Goal: Information Seeking & Learning: Learn about a topic

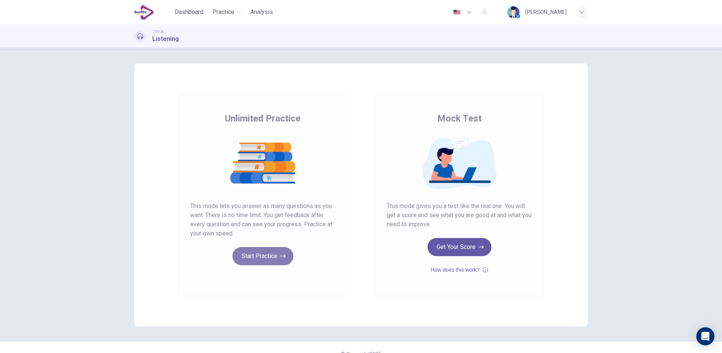
click at [262, 250] on button "Start Practice" at bounding box center [262, 256] width 61 height 18
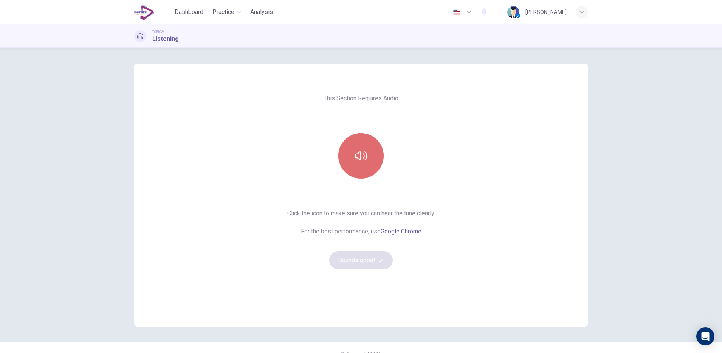
click at [359, 158] on icon "button" at bounding box center [361, 156] width 12 height 12
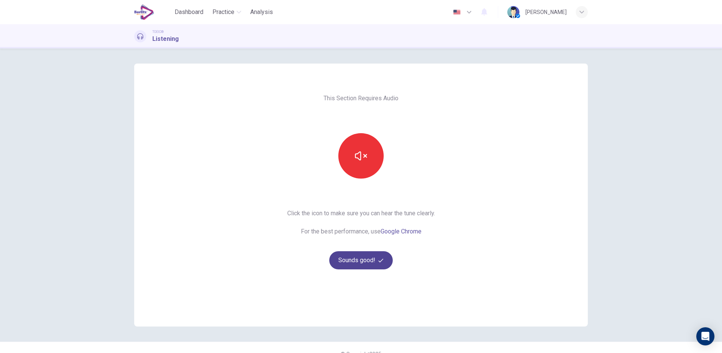
drag, startPoint x: 357, startPoint y: 246, endPoint x: 352, endPoint y: 261, distance: 16.4
click at [352, 261] on div "Click the icon to make sure you can hear the tune clearly. For the best perform…" at bounding box center [361, 239] width 148 height 60
click at [352, 261] on button "Sounds good!" at bounding box center [360, 260] width 63 height 18
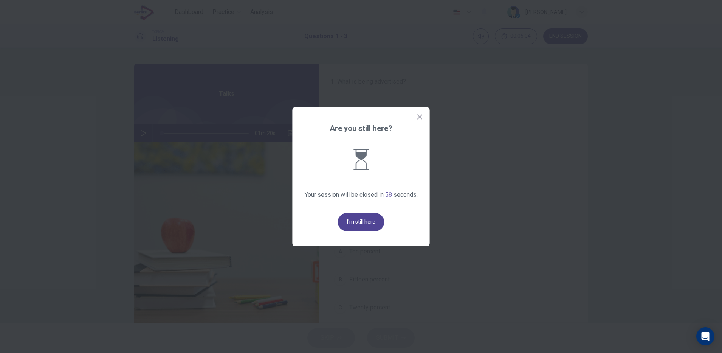
click at [349, 228] on button "I'm still here" at bounding box center [361, 222] width 46 height 18
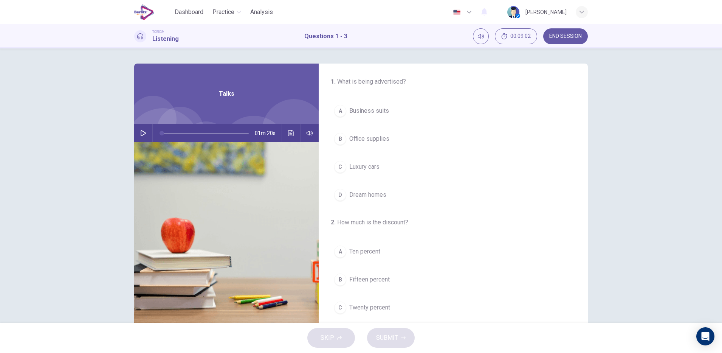
click at [212, 172] on img at bounding box center [226, 234] width 184 height 184
click at [141, 135] on icon "button" at bounding box center [143, 133] width 5 height 6
click at [396, 164] on span "Twenty-five percent" at bounding box center [375, 162] width 53 height 9
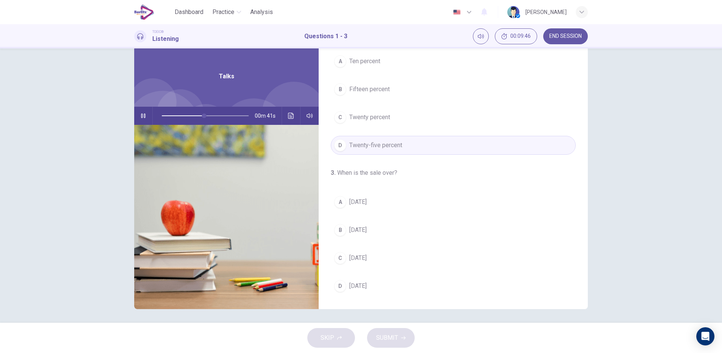
scroll to position [19, 0]
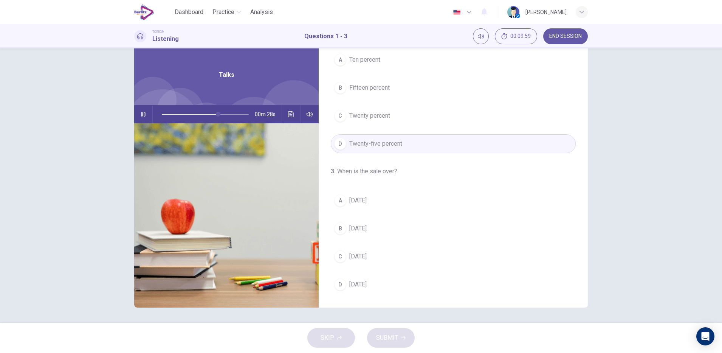
click at [359, 198] on span "[DATE]" at bounding box center [357, 200] width 17 height 9
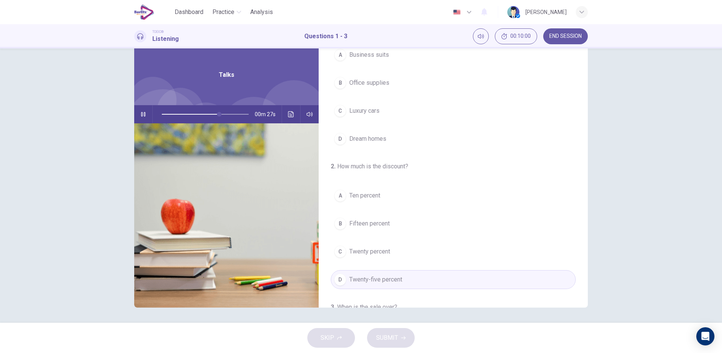
scroll to position [0, 0]
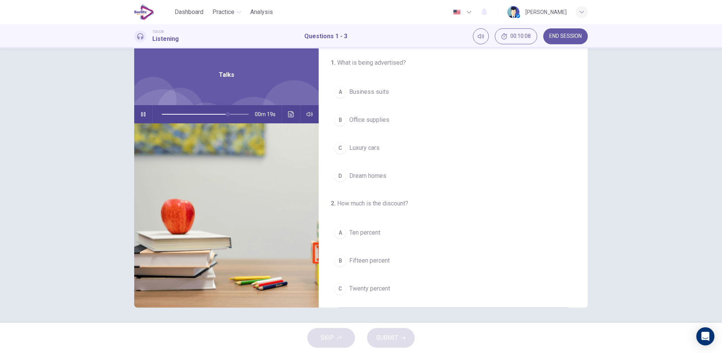
click at [374, 149] on span "Luxury cars" at bounding box center [364, 147] width 30 height 9
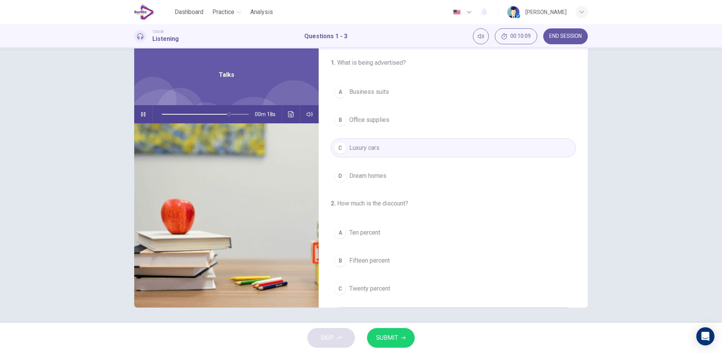
click at [392, 338] on span "SUBMIT" at bounding box center [387, 337] width 22 height 11
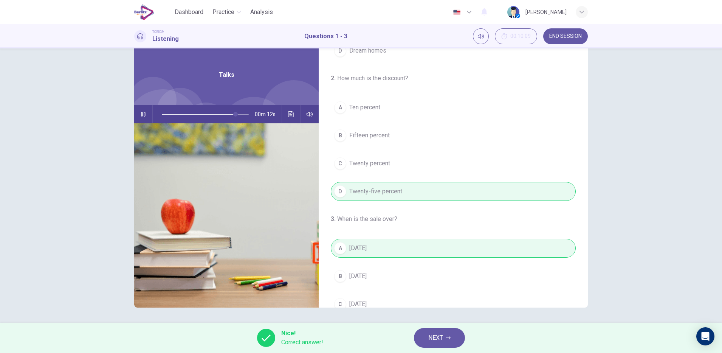
scroll to position [173, 0]
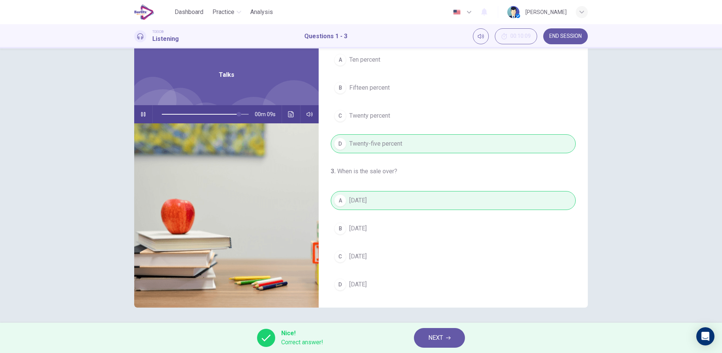
type input "**"
click at [431, 333] on span "NEXT" at bounding box center [435, 337] width 15 height 11
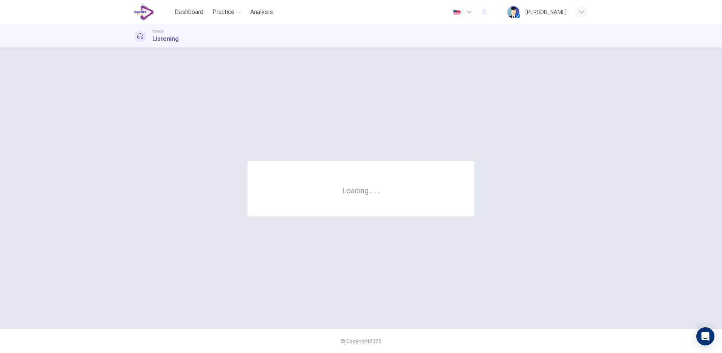
scroll to position [0, 0]
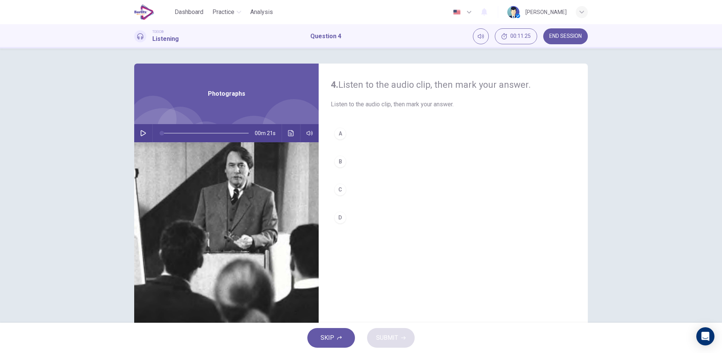
click at [143, 136] on button "button" at bounding box center [143, 133] width 12 height 18
type input "*"
click at [339, 216] on div "D" at bounding box center [340, 217] width 12 height 12
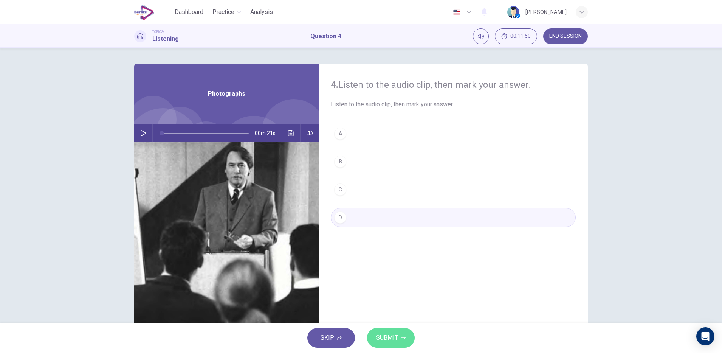
click at [393, 333] on span "SUBMIT" at bounding box center [387, 337] width 22 height 11
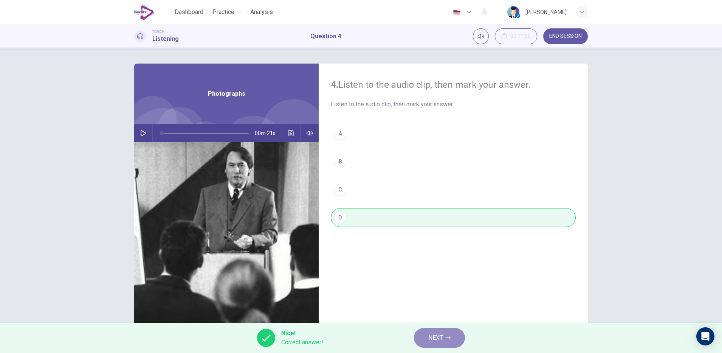
click at [450, 337] on icon "button" at bounding box center [448, 337] width 5 height 3
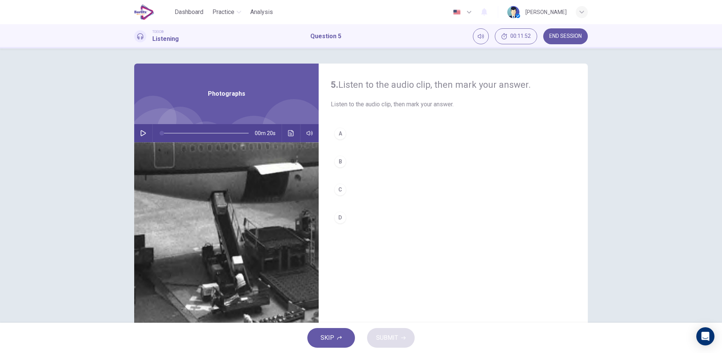
click at [144, 136] on button "button" at bounding box center [143, 133] width 12 height 18
click at [141, 130] on icon "button" at bounding box center [143, 133] width 5 height 6
type input "*"
click at [292, 132] on button "Click to see the audio transcription" at bounding box center [291, 133] width 12 height 18
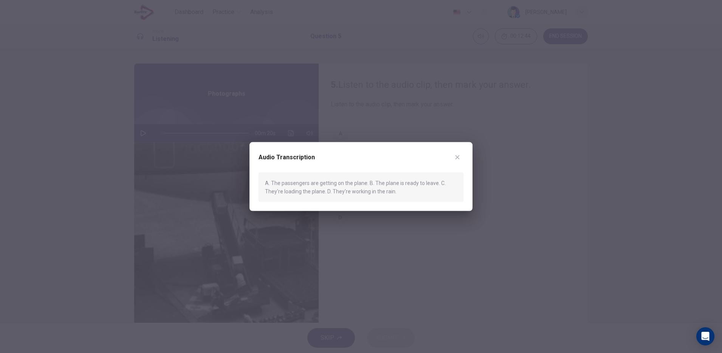
click at [451, 241] on div at bounding box center [361, 176] width 722 height 353
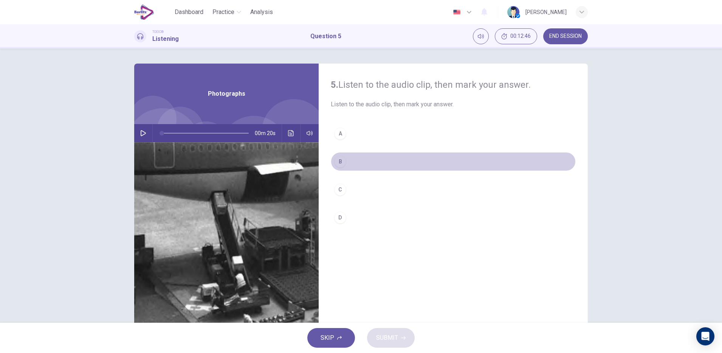
click at [342, 169] on button "B" at bounding box center [453, 161] width 245 height 19
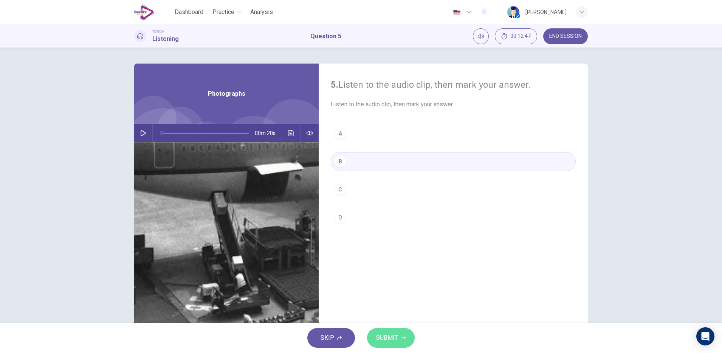
click at [393, 340] on span "SUBMIT" at bounding box center [387, 337] width 22 height 11
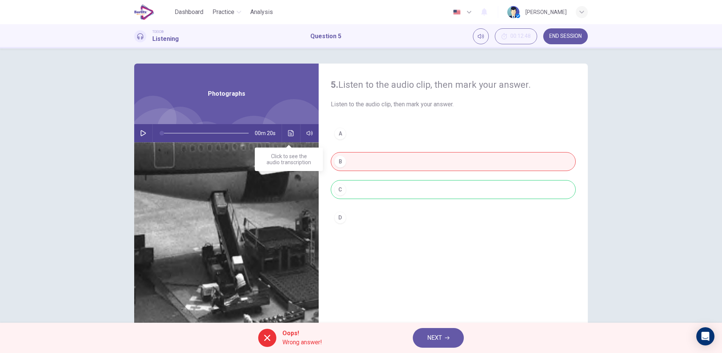
click at [286, 129] on button "Click to see the audio transcription" at bounding box center [291, 133] width 12 height 18
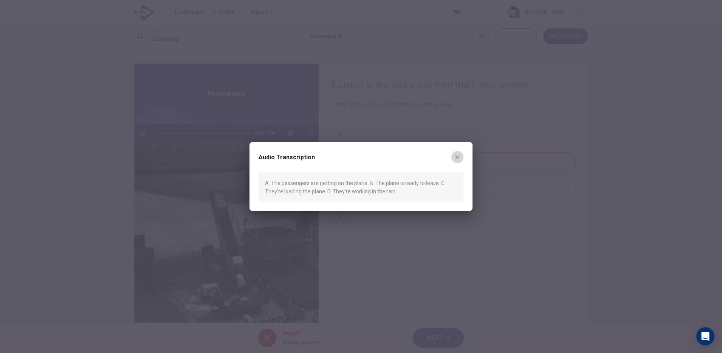
click at [458, 160] on button "button" at bounding box center [457, 157] width 12 height 12
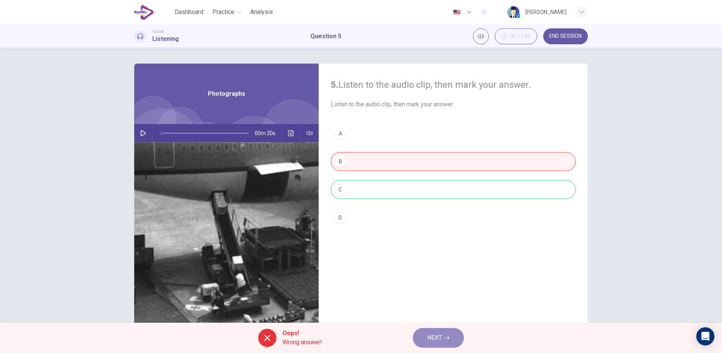
click at [445, 336] on icon "button" at bounding box center [447, 337] width 5 height 5
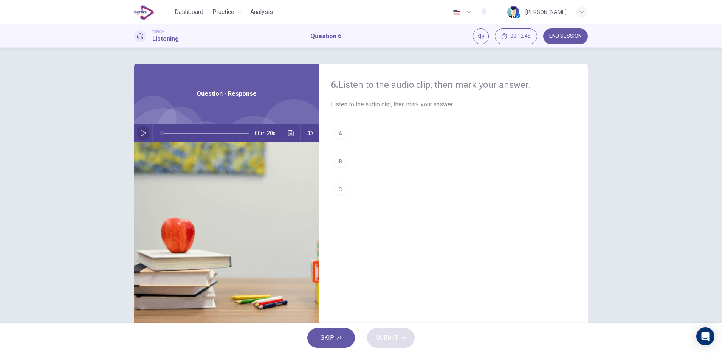
click at [137, 135] on button "button" at bounding box center [143, 133] width 12 height 18
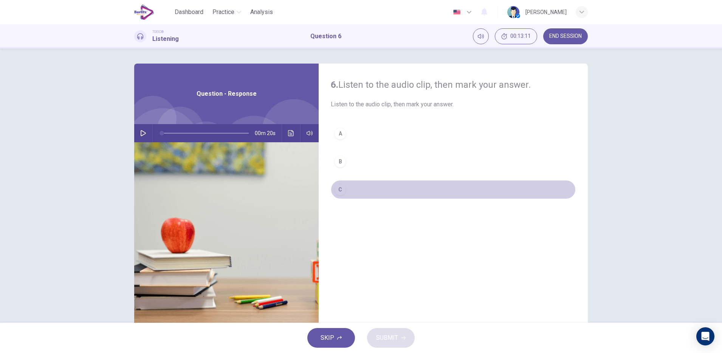
click at [342, 181] on button "C" at bounding box center [453, 189] width 245 height 19
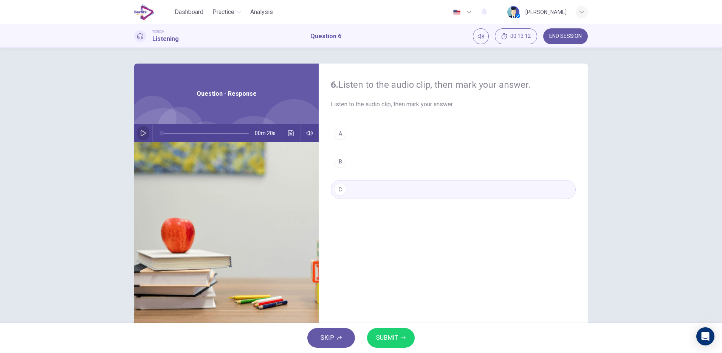
click at [141, 133] on icon "button" at bounding box center [143, 133] width 6 height 6
click at [288, 131] on icon "Click to see the audio transcription" at bounding box center [291, 133] width 6 height 6
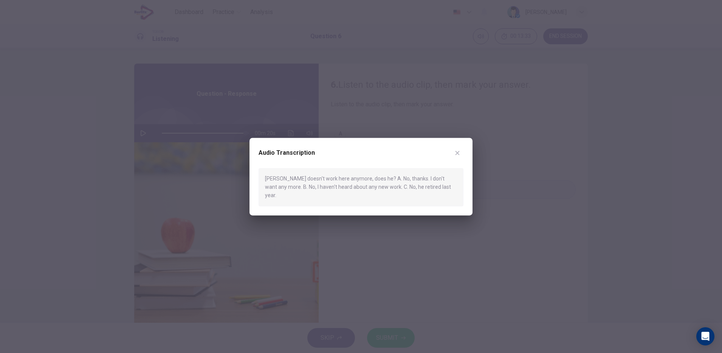
type input "*"
click at [418, 255] on div at bounding box center [361, 176] width 722 height 353
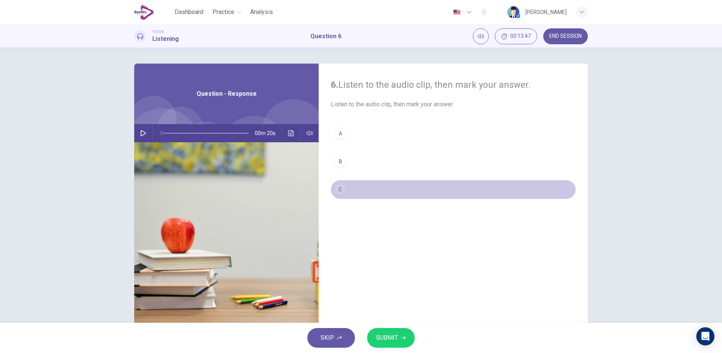
click at [366, 186] on button "C" at bounding box center [453, 189] width 245 height 19
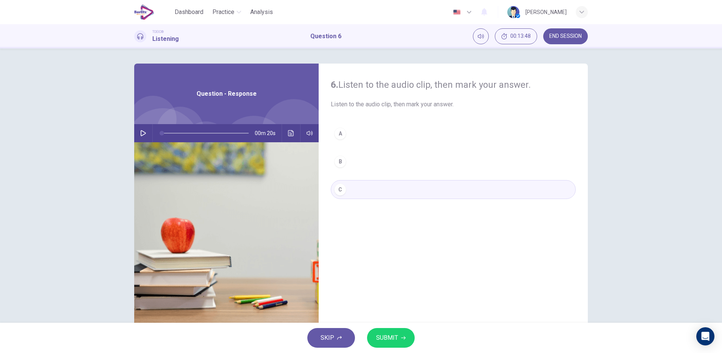
click at [377, 335] on span "SUBMIT" at bounding box center [387, 337] width 22 height 11
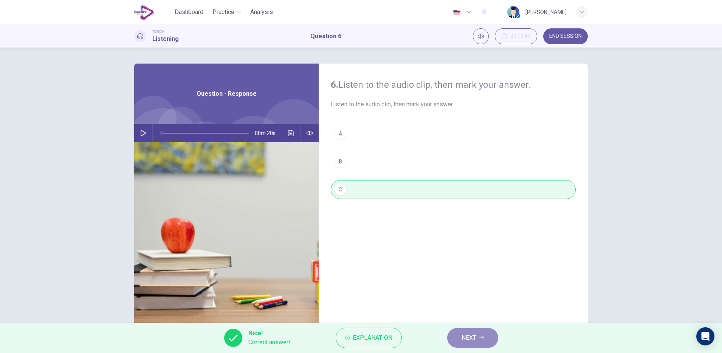
click at [482, 341] on button "NEXT" at bounding box center [472, 338] width 51 height 20
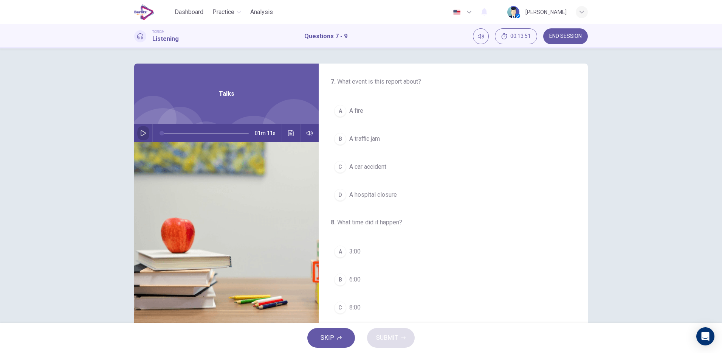
click at [141, 133] on icon "button" at bounding box center [143, 133] width 5 height 6
click at [382, 169] on span "A car accident" at bounding box center [367, 166] width 37 height 9
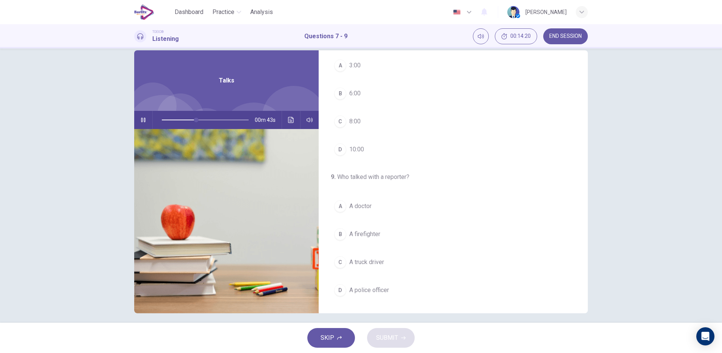
scroll to position [12, 0]
click at [337, 207] on div "A" at bounding box center [340, 207] width 12 height 12
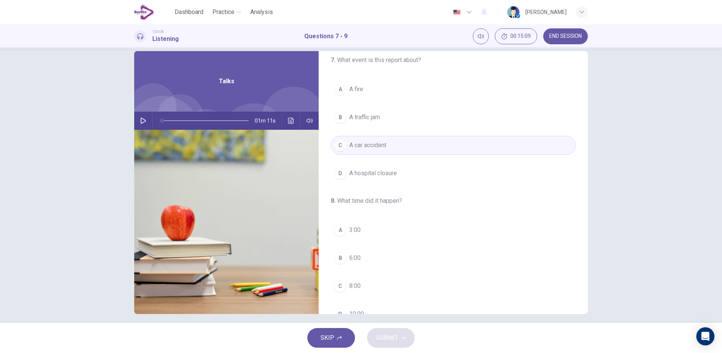
scroll to position [0, 0]
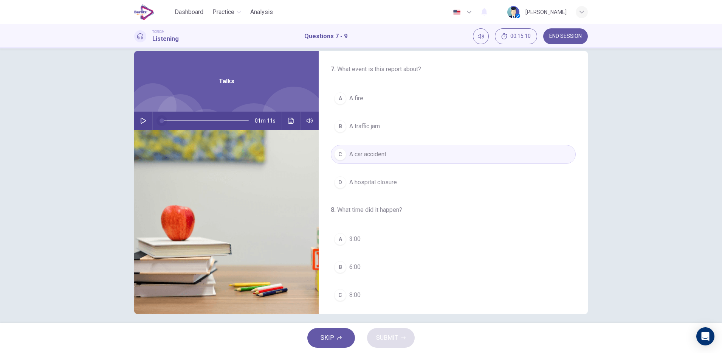
click at [159, 118] on span at bounding box center [161, 120] width 5 height 5
click at [141, 121] on icon "button" at bounding box center [143, 121] width 6 height 6
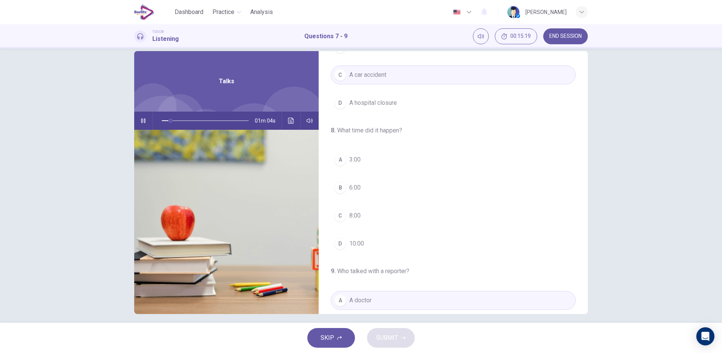
scroll to position [80, 0]
click at [334, 216] on div "C" at bounding box center [340, 215] width 12 height 12
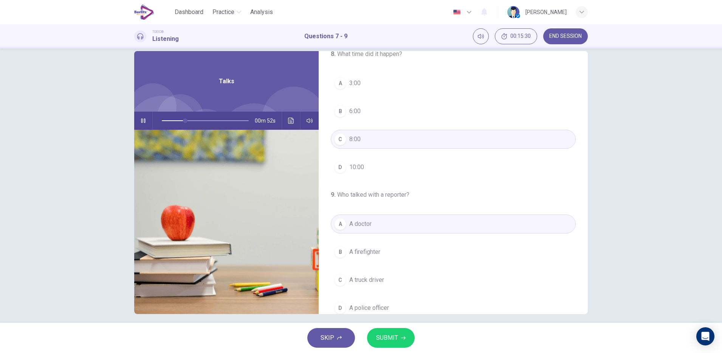
scroll to position [156, 0]
click at [391, 337] on span "SUBMIT" at bounding box center [387, 337] width 22 height 11
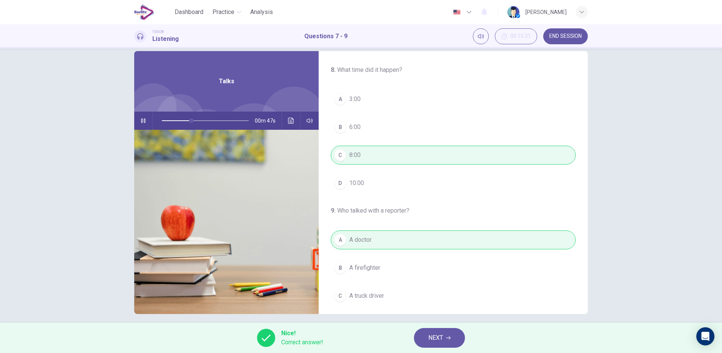
scroll to position [173, 0]
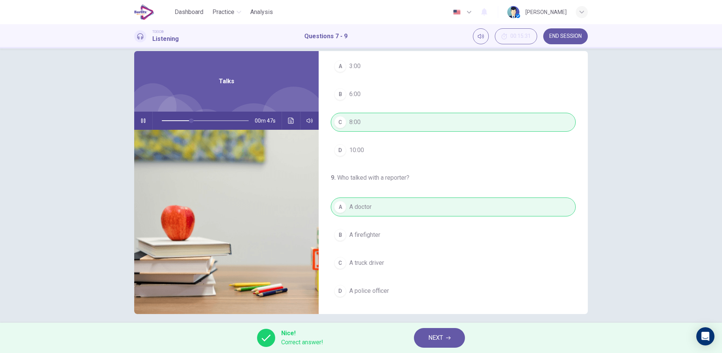
type input "**"
click at [439, 337] on span "NEXT" at bounding box center [435, 337] width 15 height 11
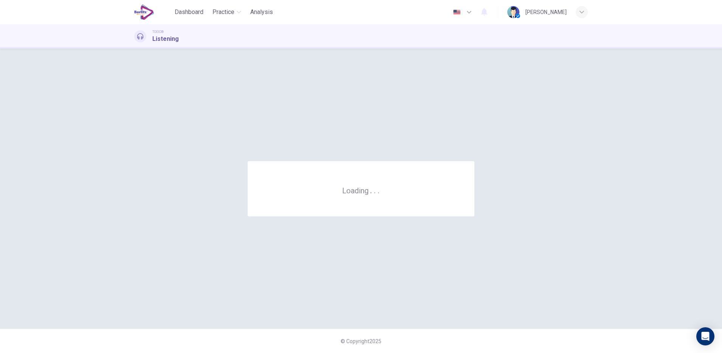
scroll to position [0, 0]
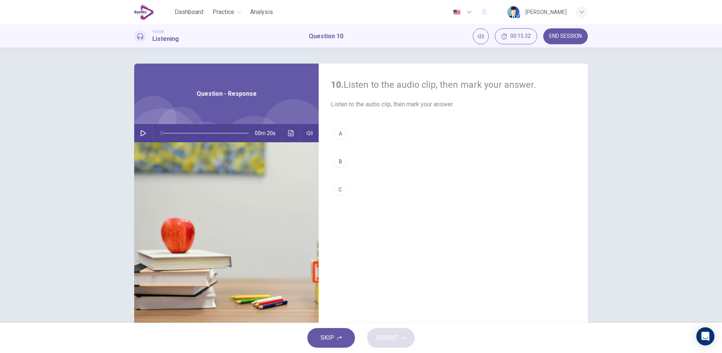
click at [141, 133] on icon "button" at bounding box center [143, 133] width 6 height 6
type input "*"
click at [291, 145] on img at bounding box center [226, 234] width 184 height 184
click at [288, 133] on icon "Click to see the audio transcription" at bounding box center [291, 133] width 6 height 6
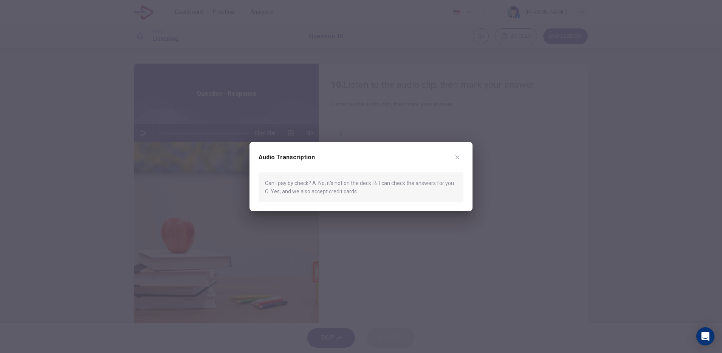
click at [387, 268] on div at bounding box center [361, 176] width 722 height 353
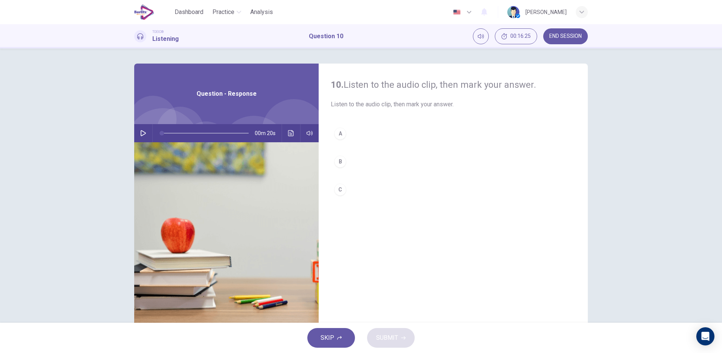
click at [388, 345] on div "SKIP SUBMIT" at bounding box center [361, 337] width 722 height 30
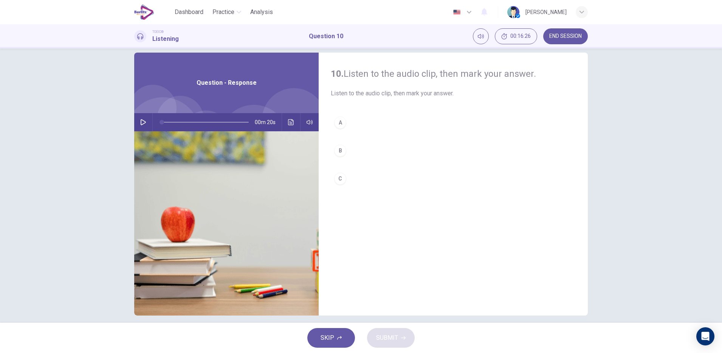
scroll to position [12, 0]
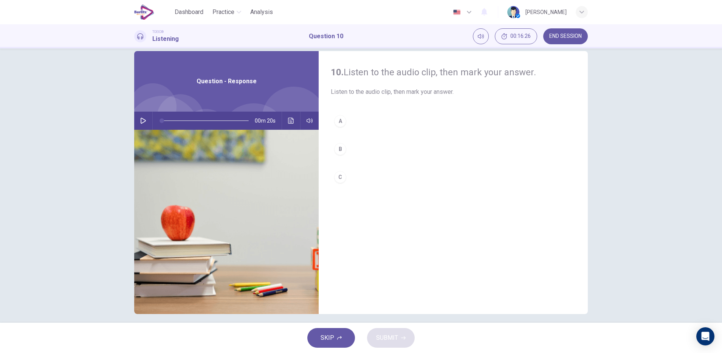
click at [337, 177] on div "C" at bounding box center [340, 177] width 12 height 12
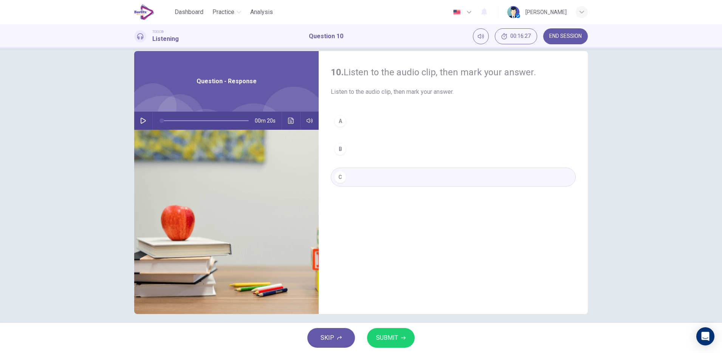
click at [402, 337] on icon "button" at bounding box center [403, 337] width 5 height 3
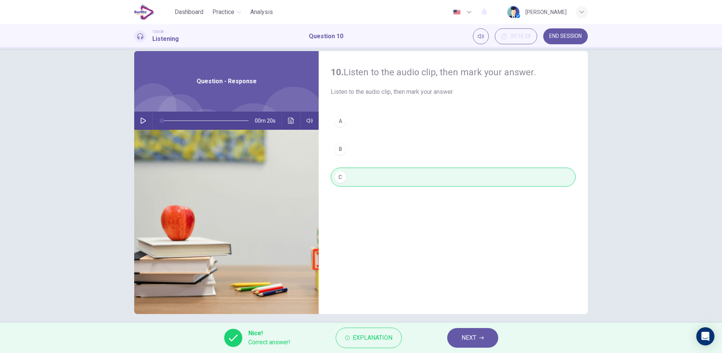
click at [481, 337] on icon "button" at bounding box center [481, 337] width 5 height 3
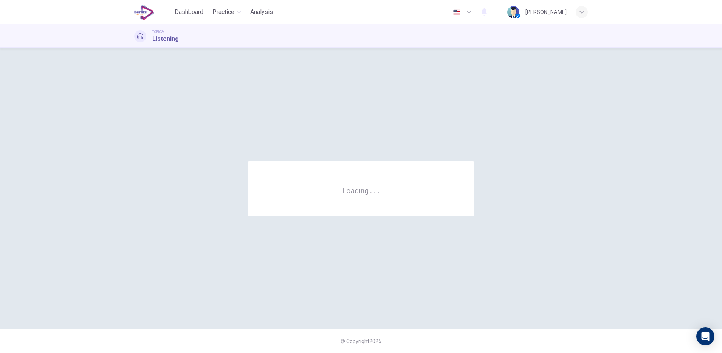
scroll to position [0, 0]
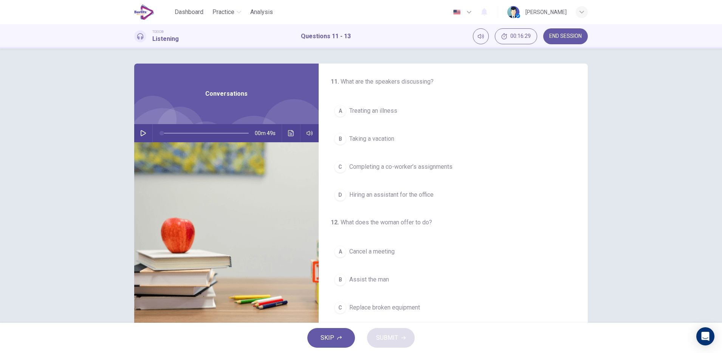
click at [141, 125] on button "button" at bounding box center [143, 133] width 12 height 18
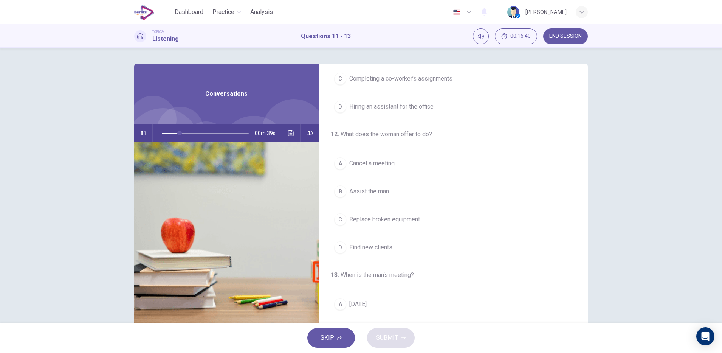
scroll to position [89, 0]
click at [393, 162] on span "Cancel a meeting" at bounding box center [371, 162] width 45 height 9
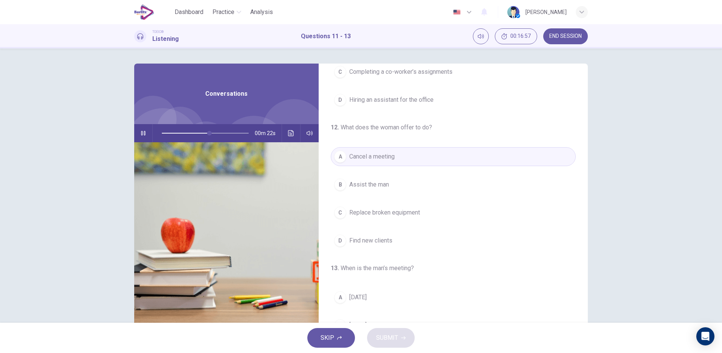
scroll to position [0, 0]
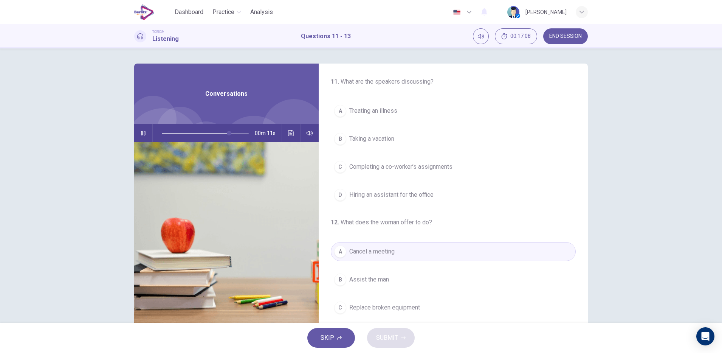
click at [434, 164] on span "Completing a co-worker’s assignments" at bounding box center [400, 166] width 103 height 9
click at [144, 139] on button "button" at bounding box center [143, 133] width 12 height 18
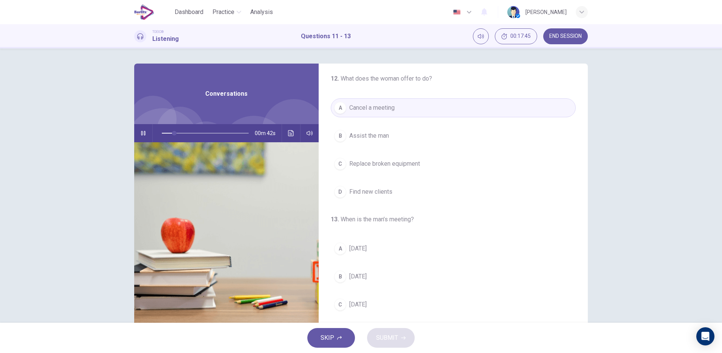
scroll to position [173, 0]
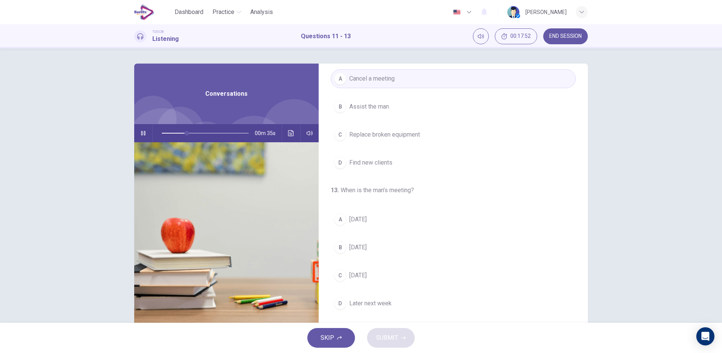
click at [366, 247] on span "[DATE]" at bounding box center [357, 247] width 17 height 9
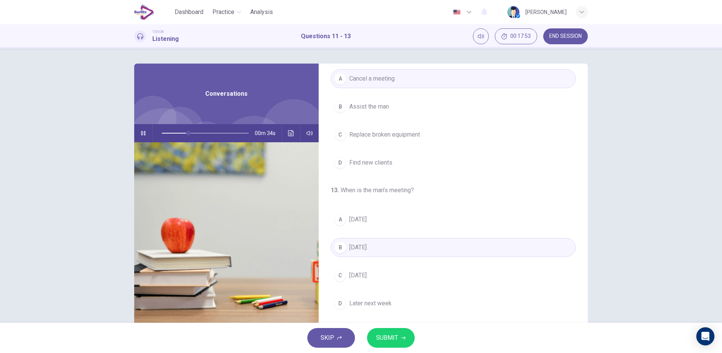
click at [402, 337] on icon "button" at bounding box center [403, 337] width 5 height 3
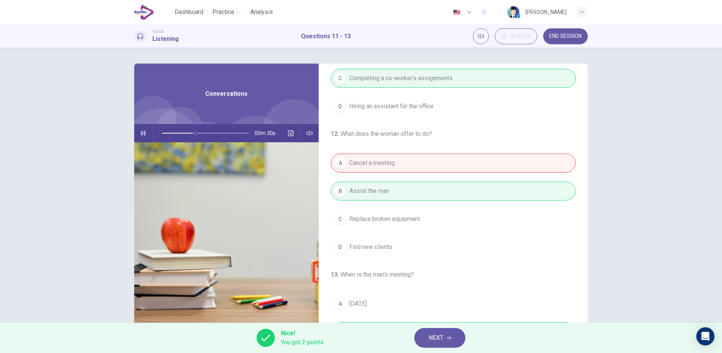
scroll to position [0, 0]
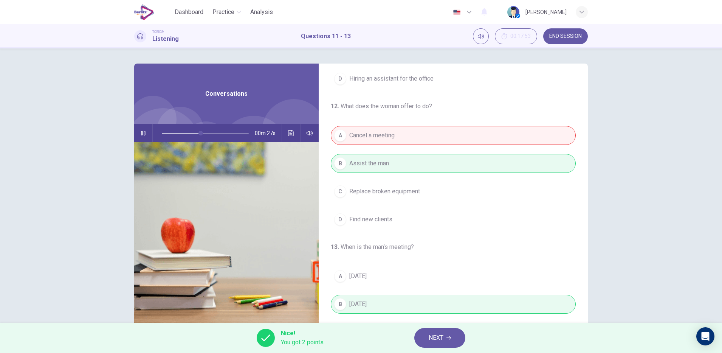
type input "**"
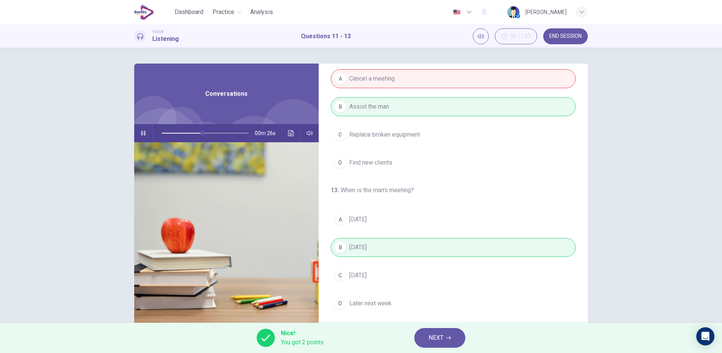
click at [441, 340] on span "NEXT" at bounding box center [435, 337] width 15 height 11
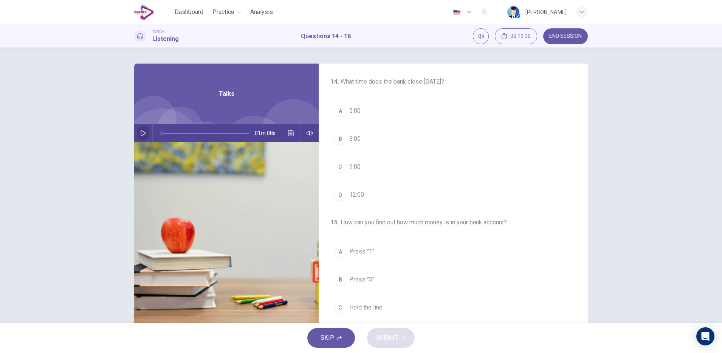
click at [140, 132] on icon "button" at bounding box center [143, 133] width 6 height 6
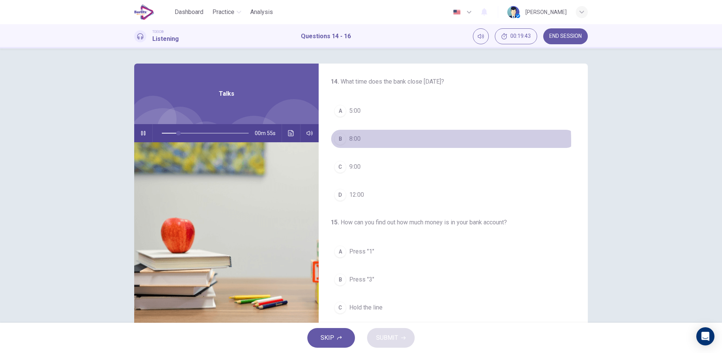
click at [353, 142] on span "8:00" at bounding box center [354, 138] width 11 height 9
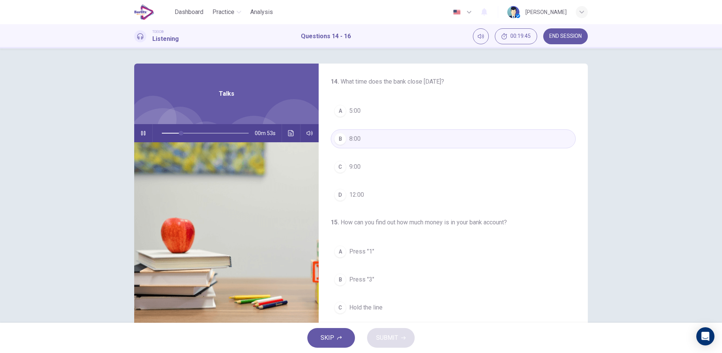
click at [365, 194] on button "D 12:00" at bounding box center [453, 194] width 245 height 19
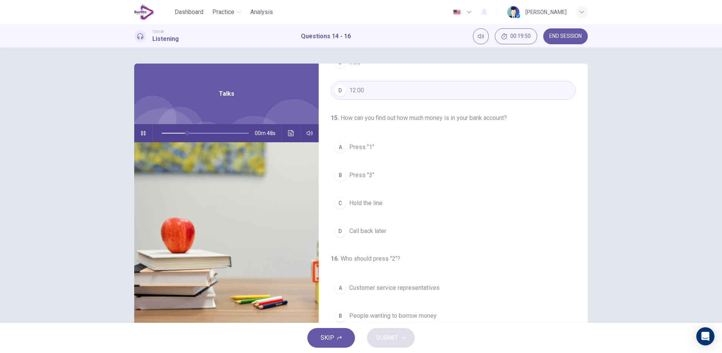
scroll to position [111, 0]
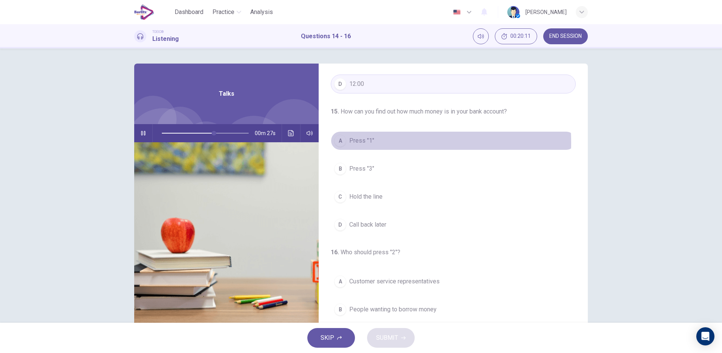
click at [360, 142] on span "Press "1"" at bounding box center [361, 140] width 25 height 9
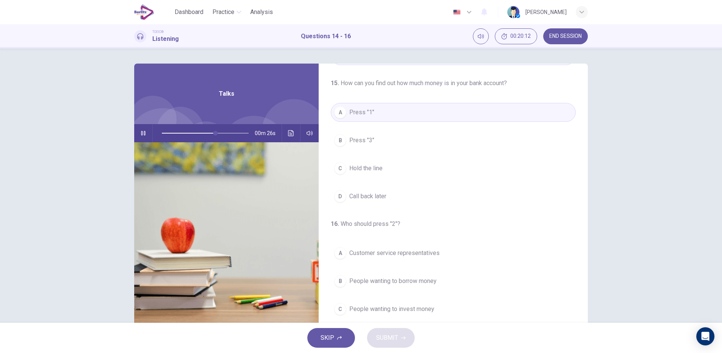
scroll to position [173, 0]
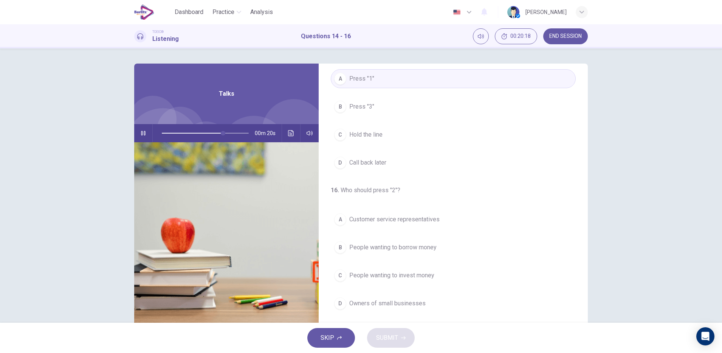
click at [363, 305] on span "Owners of small businesses" at bounding box center [387, 302] width 76 height 9
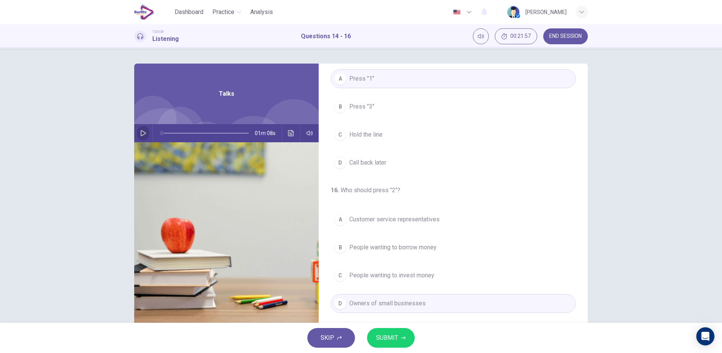
click at [138, 137] on button "button" at bounding box center [143, 133] width 12 height 18
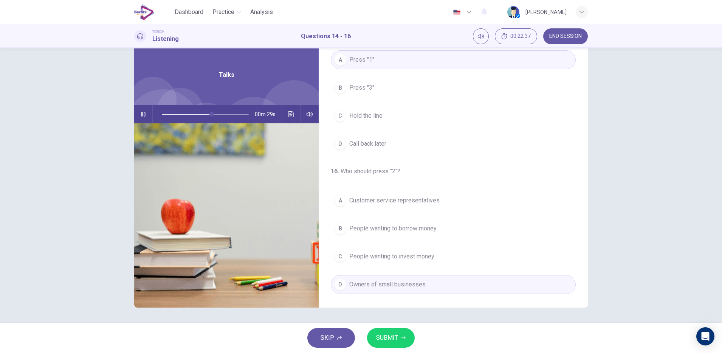
click at [403, 339] on icon "button" at bounding box center [403, 337] width 5 height 5
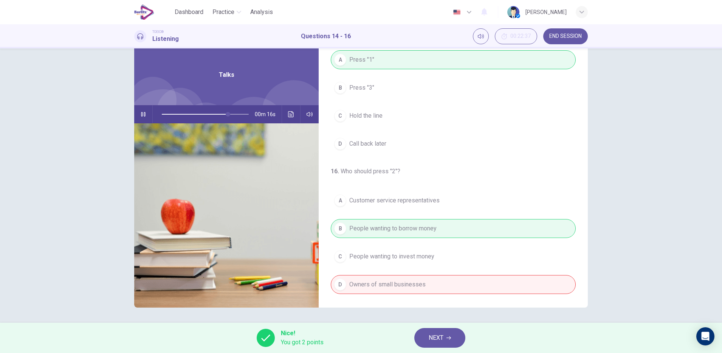
type input "**"
click at [449, 337] on icon "button" at bounding box center [448, 337] width 5 height 3
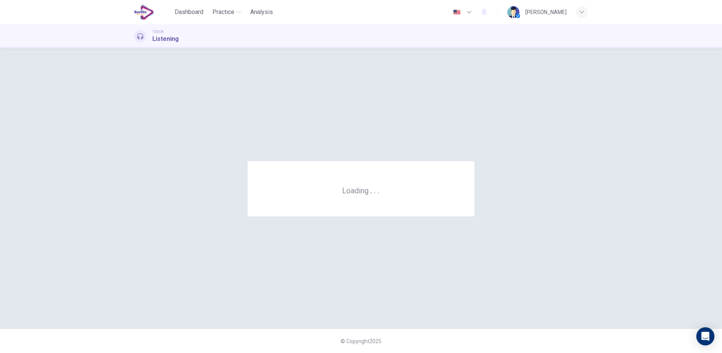
scroll to position [0, 0]
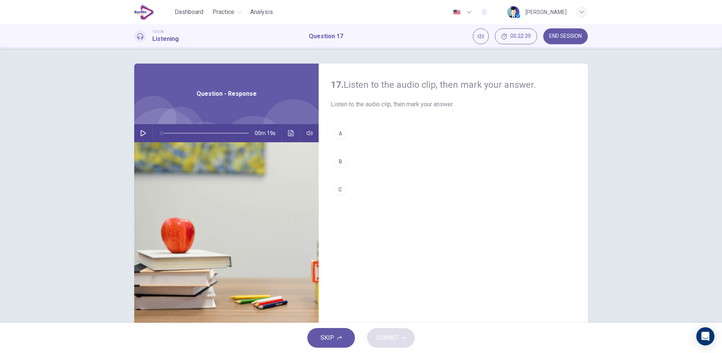
click at [152, 133] on hr at bounding box center [152, 133] width 0 height 18
click at [141, 135] on icon "button" at bounding box center [143, 133] width 5 height 6
click at [337, 133] on div "A" at bounding box center [340, 133] width 12 height 12
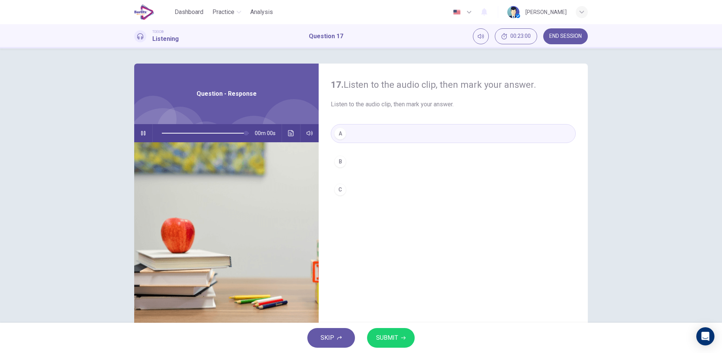
type input "*"
click at [402, 337] on icon "button" at bounding box center [403, 337] width 5 height 3
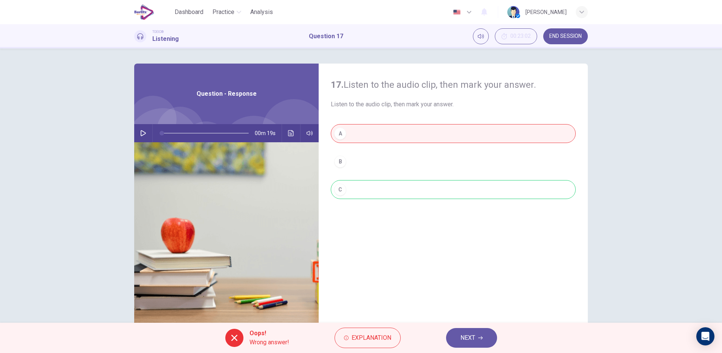
click at [288, 133] on icon "Click to see the audio transcription" at bounding box center [291, 133] width 6 height 6
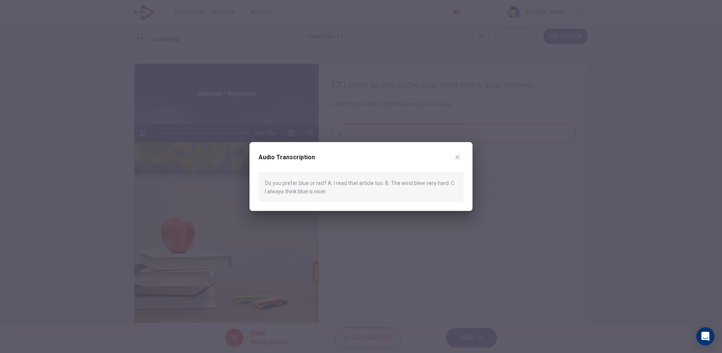
click at [418, 287] on div at bounding box center [361, 176] width 722 height 353
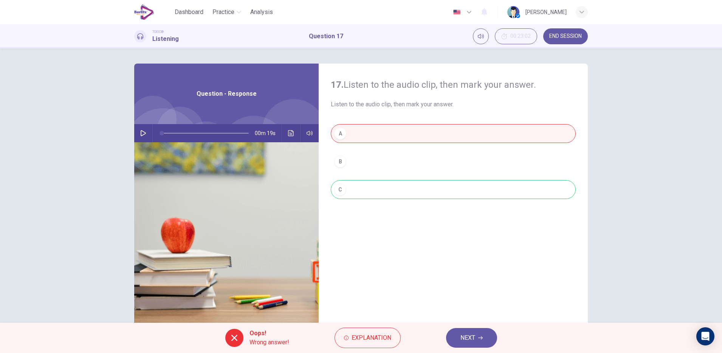
click at [469, 337] on span "NEXT" at bounding box center [467, 337] width 15 height 11
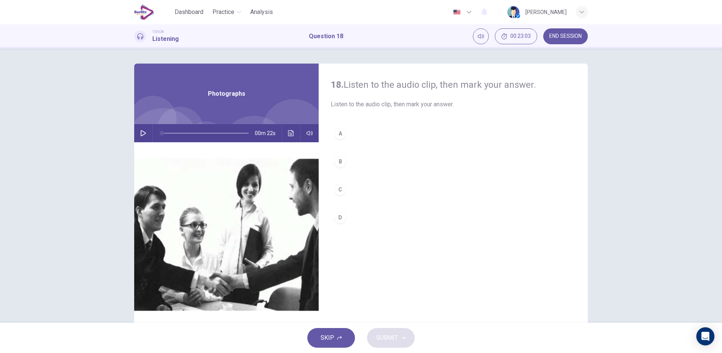
click at [141, 133] on icon "button" at bounding box center [143, 133] width 6 height 6
type input "*"
click at [337, 217] on div "D" at bounding box center [340, 217] width 12 height 12
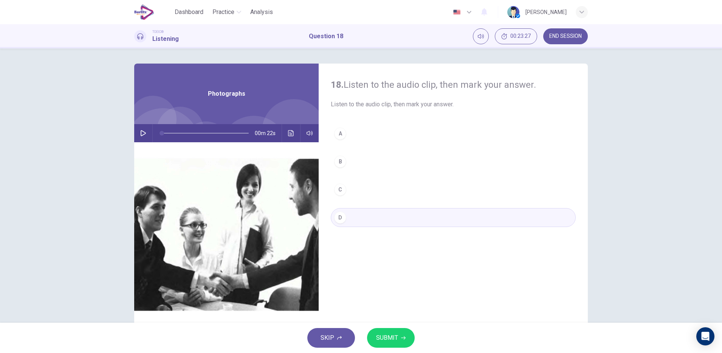
click at [402, 337] on icon "button" at bounding box center [403, 337] width 5 height 3
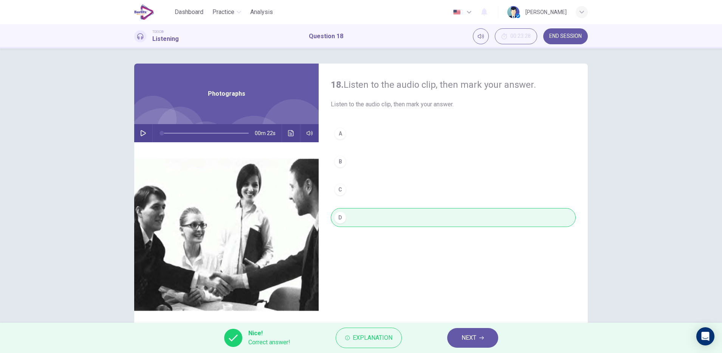
click at [471, 337] on span "NEXT" at bounding box center [468, 337] width 15 height 11
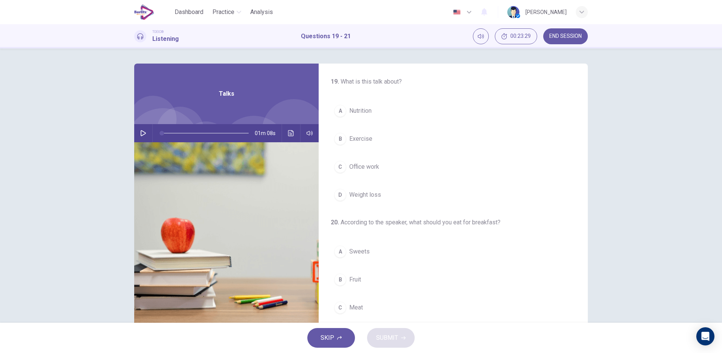
click at [137, 131] on button "button" at bounding box center [143, 133] width 12 height 18
click at [349, 136] on span "Exercise" at bounding box center [360, 138] width 23 height 9
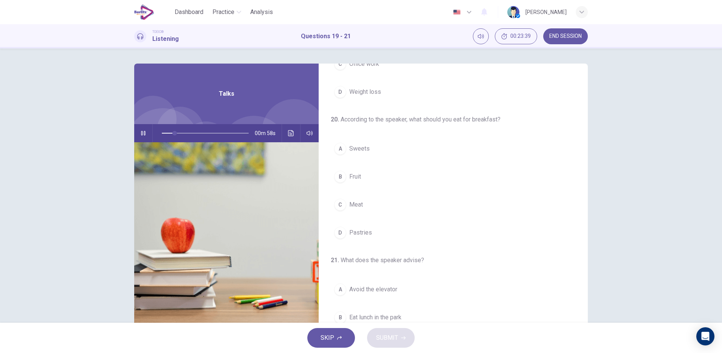
scroll to position [104, 0]
click at [337, 175] on div "B" at bounding box center [340, 176] width 12 height 12
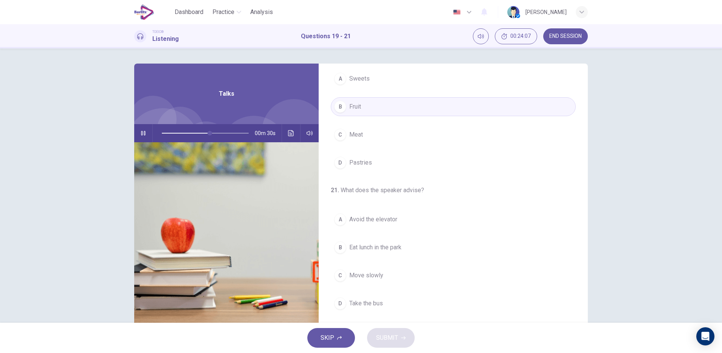
click at [337, 219] on div "A" at bounding box center [340, 219] width 12 height 12
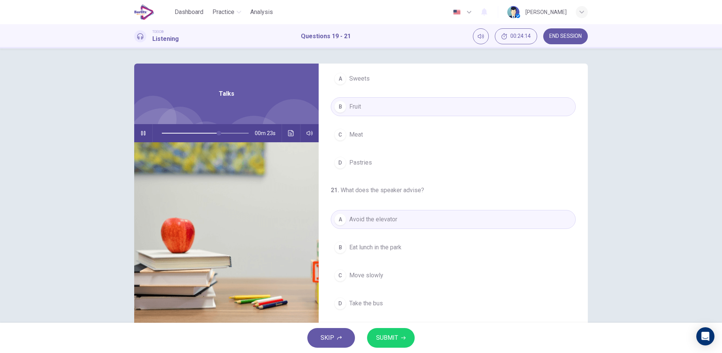
click at [402, 337] on icon "button" at bounding box center [403, 337] width 5 height 3
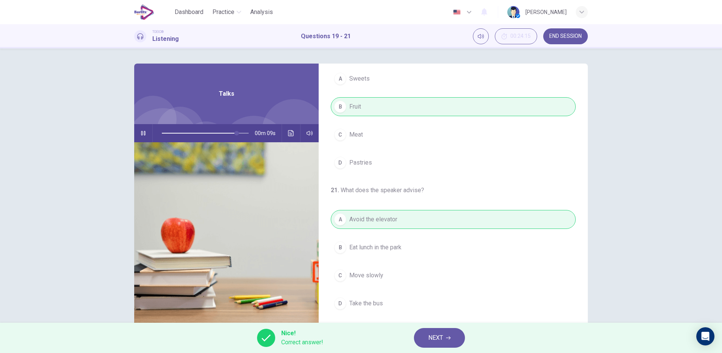
type input "**"
click at [448, 337] on icon "button" at bounding box center [448, 337] width 5 height 3
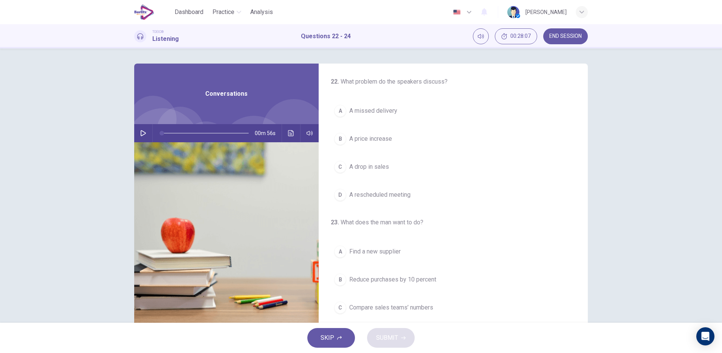
click at [138, 137] on button "button" at bounding box center [143, 133] width 12 height 18
click at [337, 139] on div "B" at bounding box center [340, 139] width 12 height 12
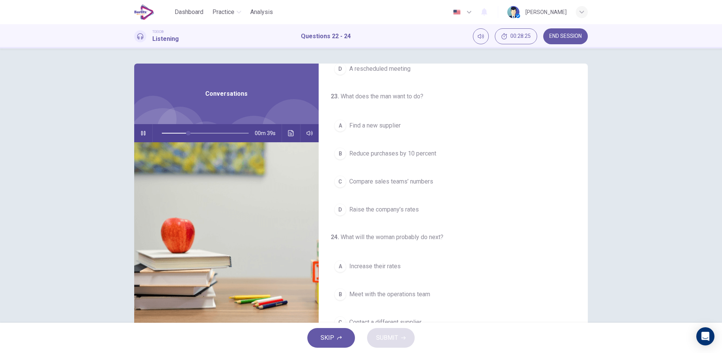
scroll to position [126, 0]
click at [415, 212] on span "Raise the company’s rates" at bounding box center [384, 208] width 70 height 9
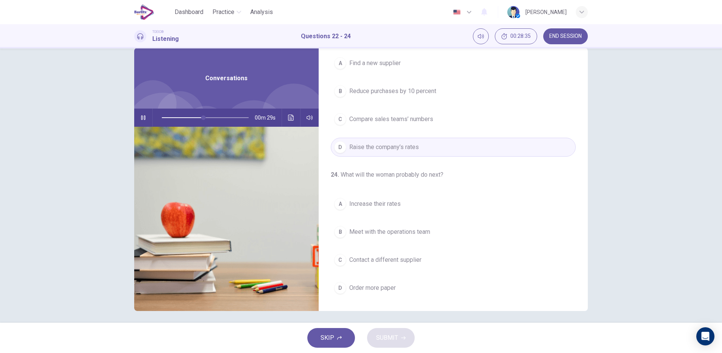
scroll to position [19, 0]
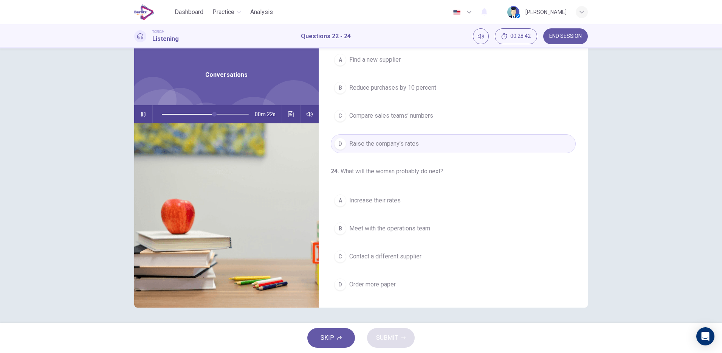
click at [380, 258] on span "Contact a different supplier" at bounding box center [385, 256] width 72 height 9
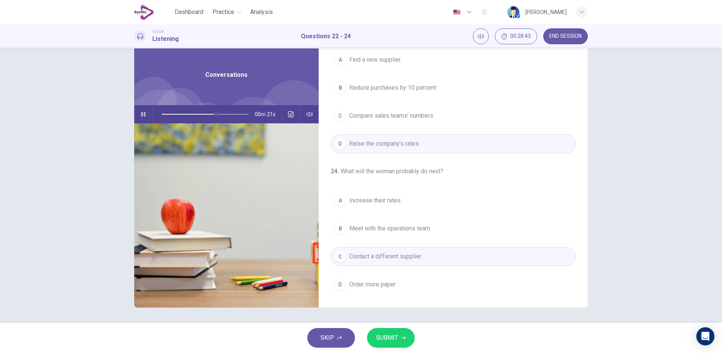
click at [391, 341] on span "SUBMIT" at bounding box center [387, 337] width 22 height 11
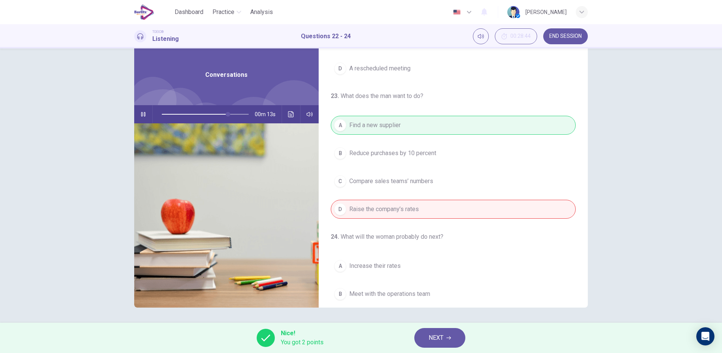
scroll to position [173, 0]
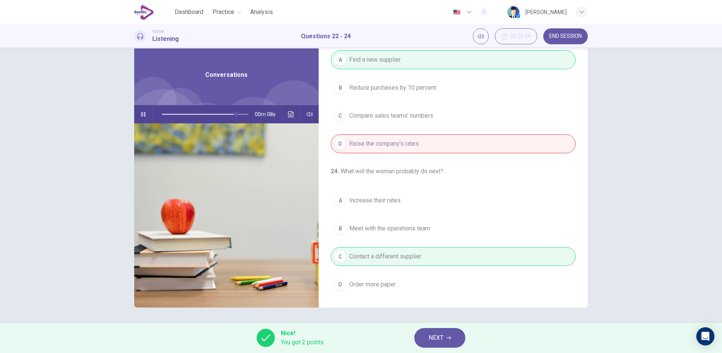
type input "**"
click at [440, 340] on span "NEXT" at bounding box center [435, 337] width 15 height 11
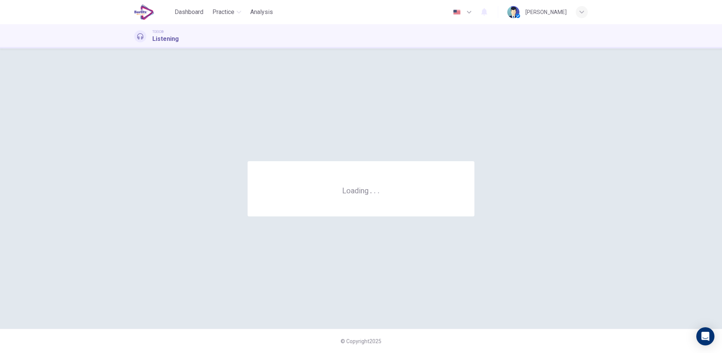
scroll to position [0, 0]
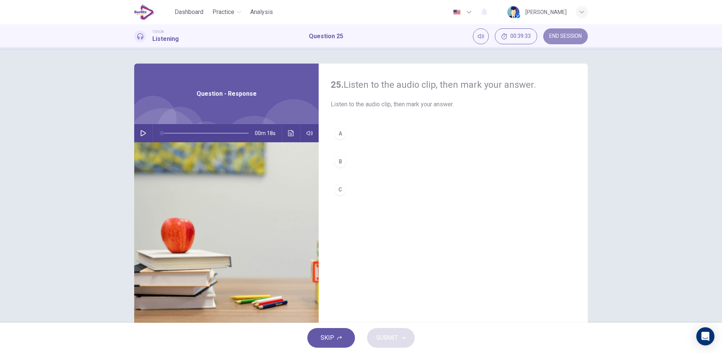
click at [549, 38] on span "END SESSION" at bounding box center [565, 36] width 32 height 6
